Goal: Transaction & Acquisition: Purchase product/service

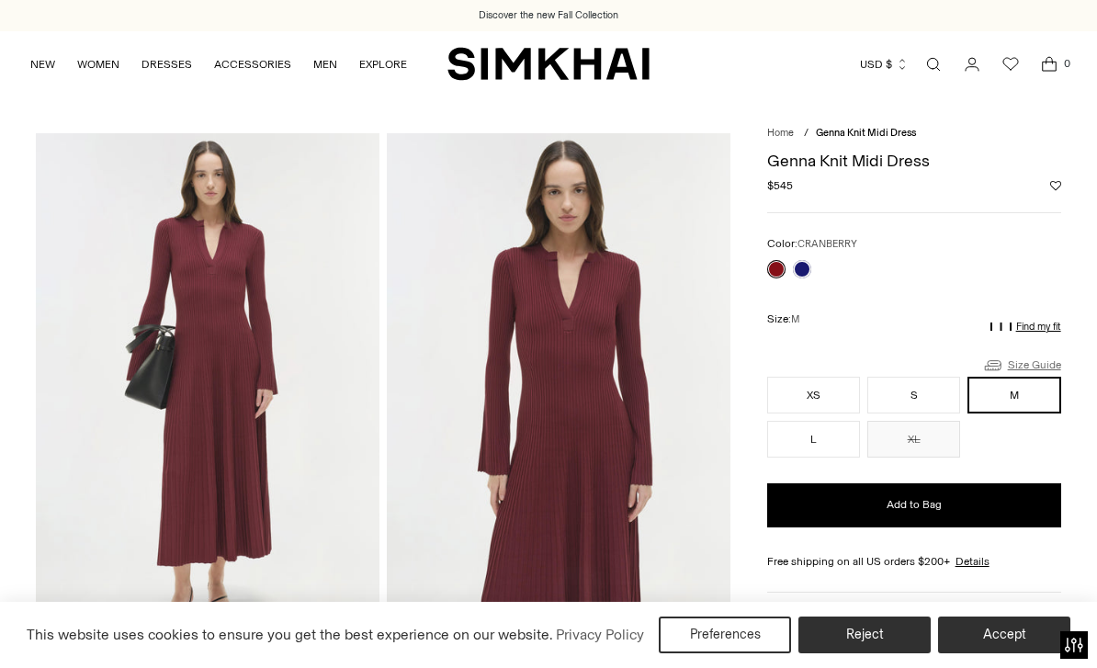
click at [1036, 358] on link "Size Guide" at bounding box center [1021, 365] width 79 height 23
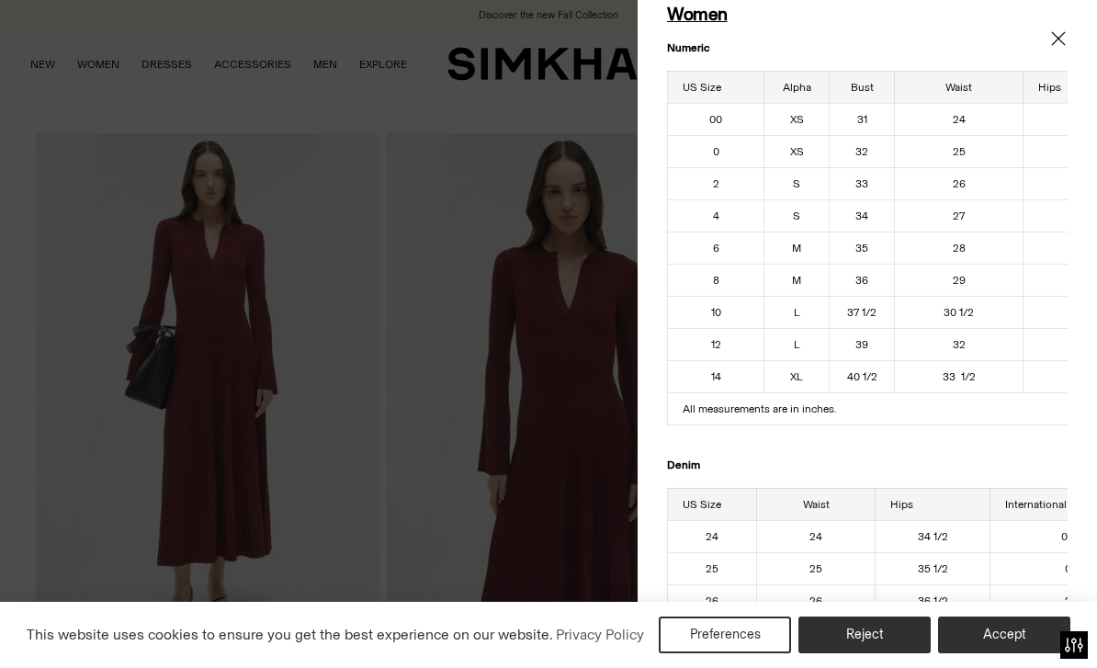
scroll to position [55, 0]
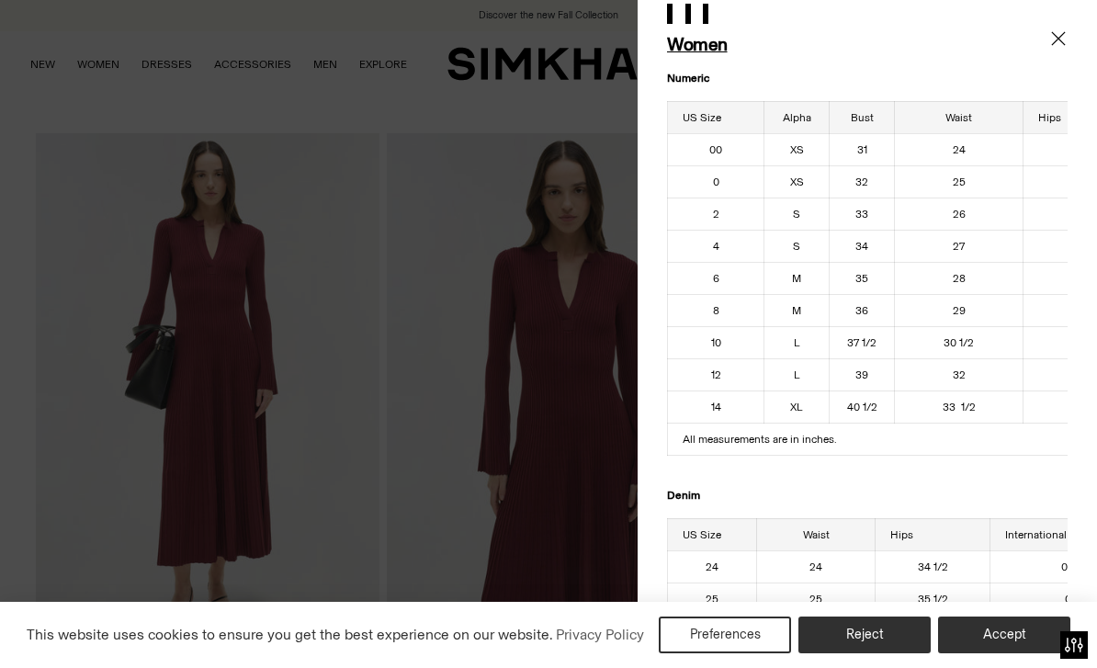
click at [1054, 51] on h1 "Women" at bounding box center [867, 45] width 400 height 20
click at [1061, 38] on icon "Close" at bounding box center [1058, 38] width 15 height 18
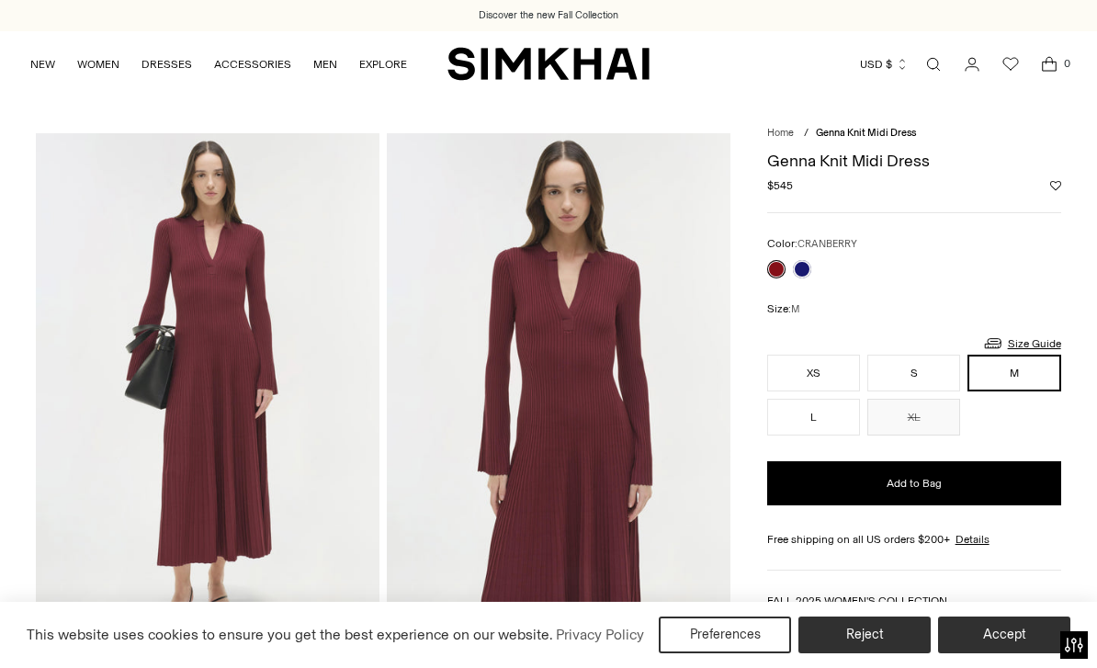
scroll to position [0, 0]
click at [925, 408] on button "XL" at bounding box center [913, 417] width 93 height 37
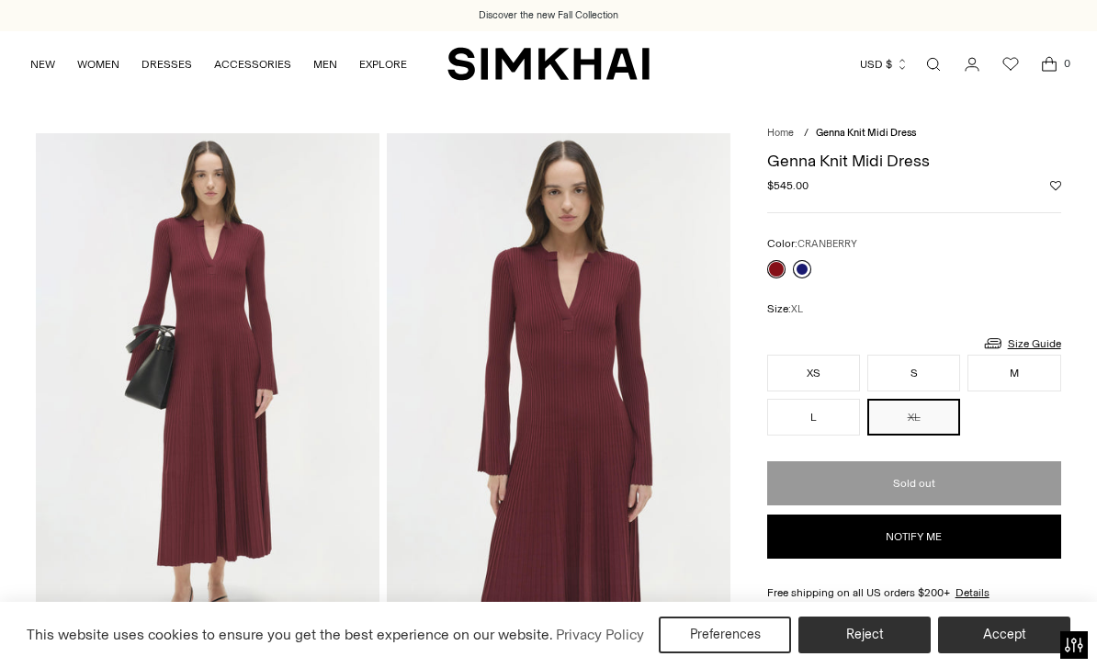
click at [806, 272] on link at bounding box center [802, 269] width 18 height 18
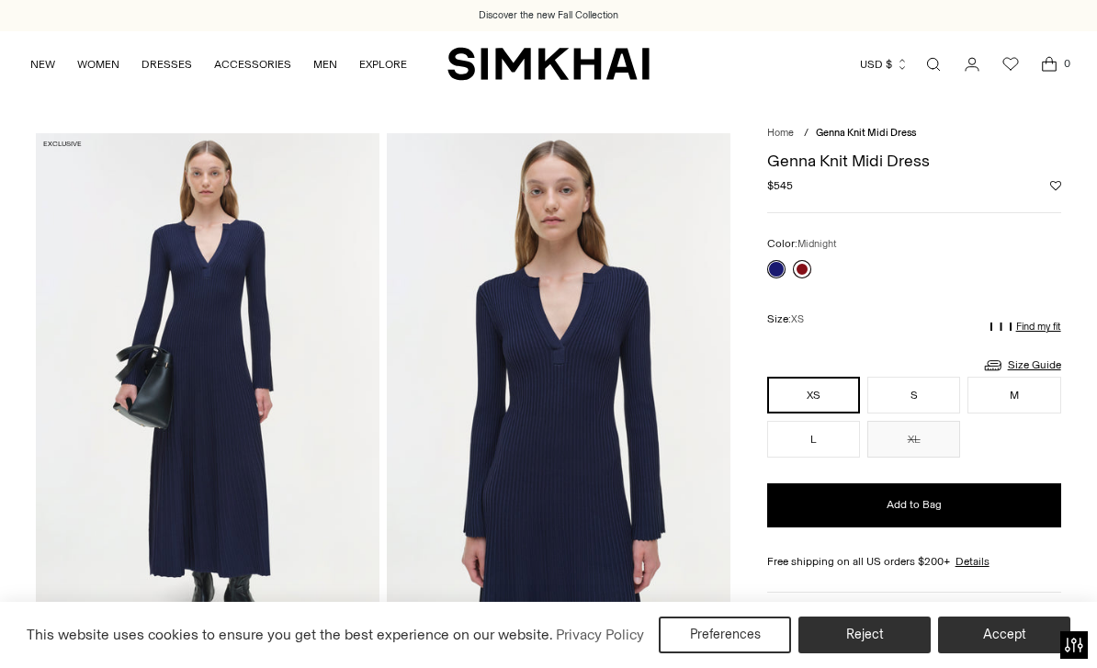
click at [806, 260] on link at bounding box center [802, 269] width 18 height 18
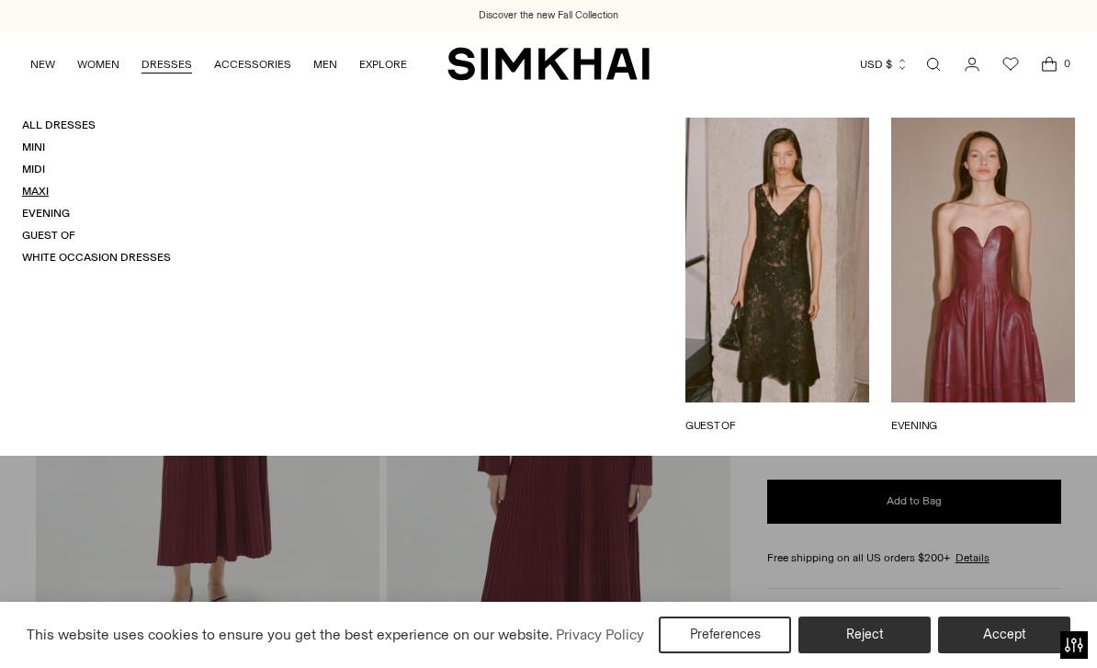
click at [45, 186] on link "Maxi" at bounding box center [35, 191] width 27 height 13
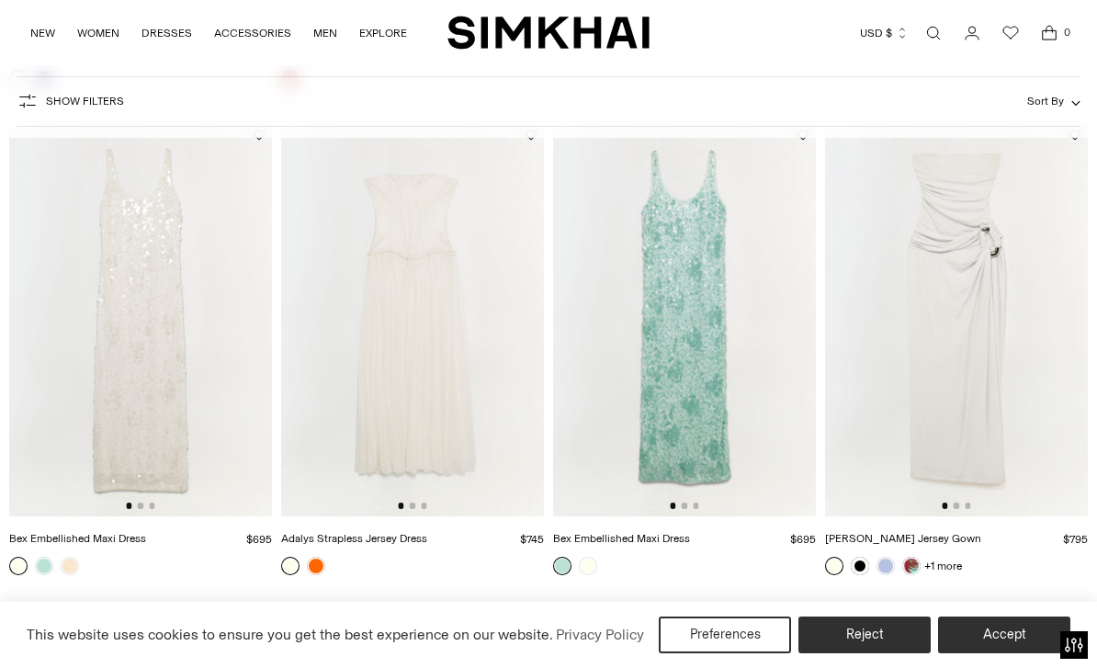
scroll to position [2478, 0]
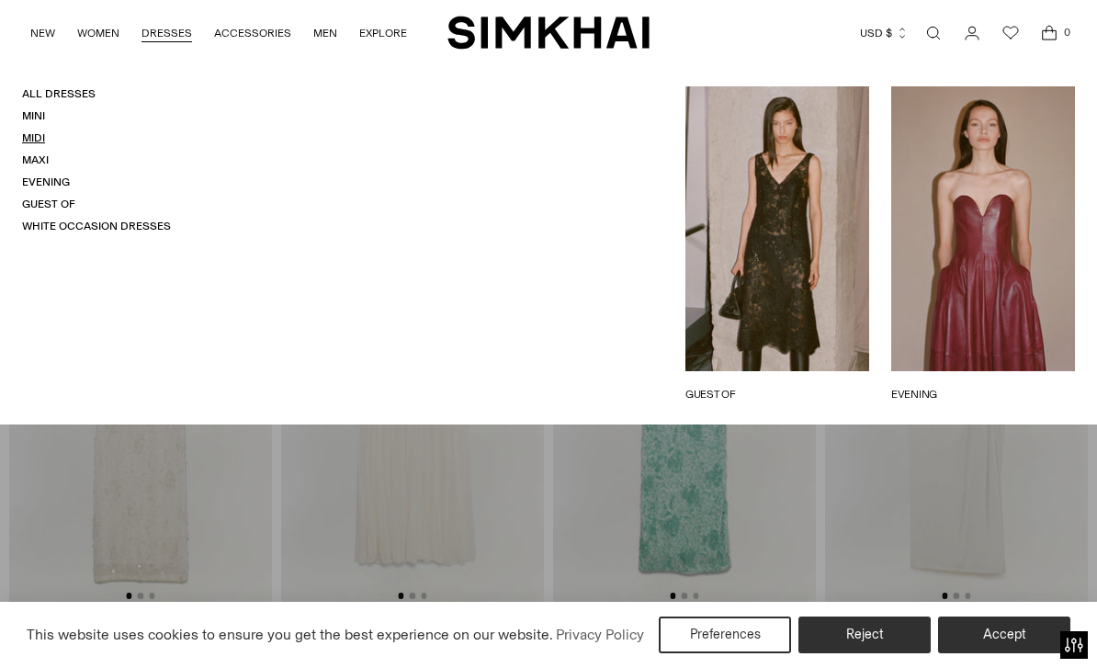
click at [39, 141] on link "Midi" at bounding box center [33, 137] width 23 height 13
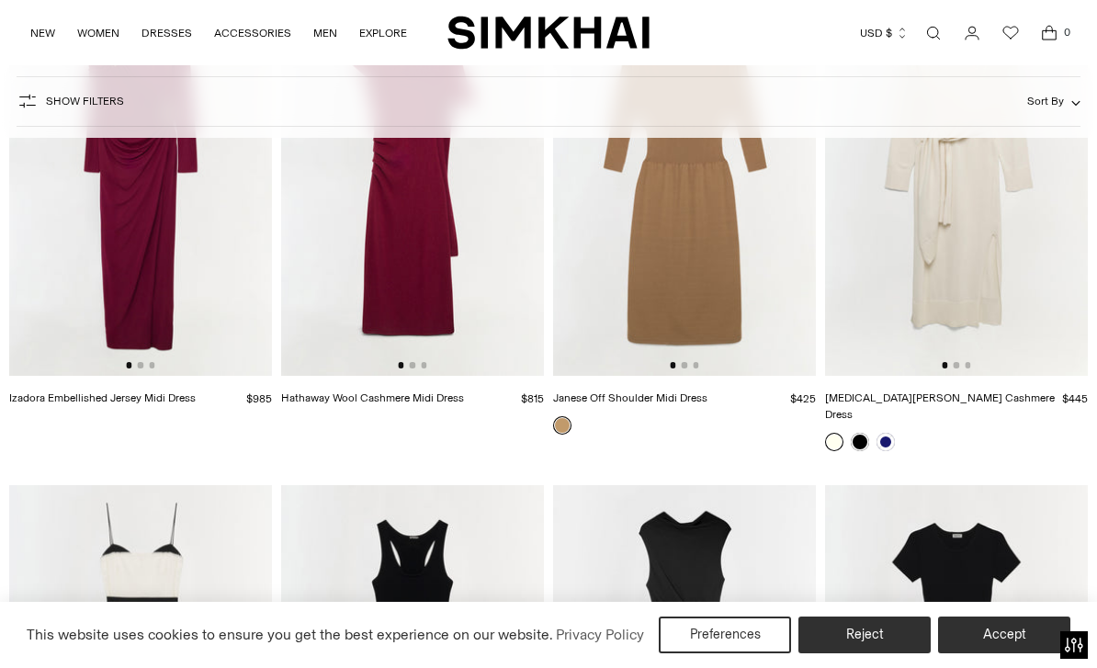
scroll to position [5606, 0]
